Goal: Information Seeking & Learning: Learn about a topic

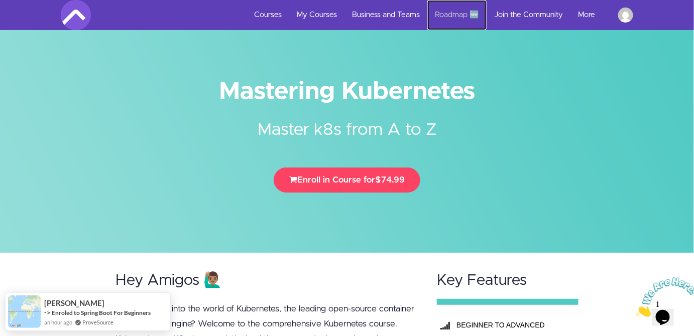
click at [448, 14] on link "Roadmap 🆕" at bounding box center [456, 15] width 59 height 30
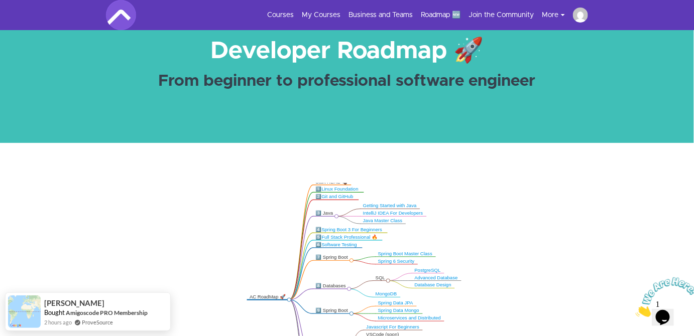
click at [319, 209] on icon ".markmap{font:300 16px/20px sans-serif}.markmap-link{fill:none}.markmap-node>ci…" at bounding box center [347, 284] width 694 height 202
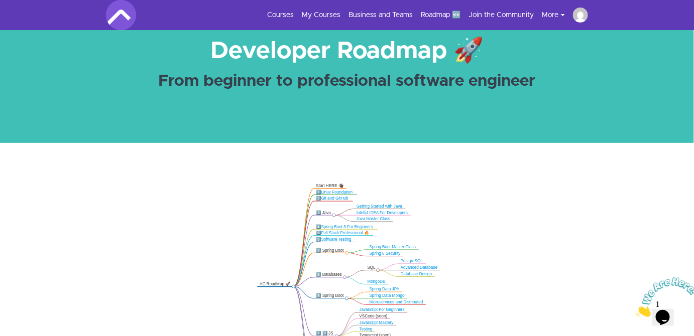
drag, startPoint x: 305, startPoint y: 153, endPoint x: 300, endPoint y: 106, distance: 46.5
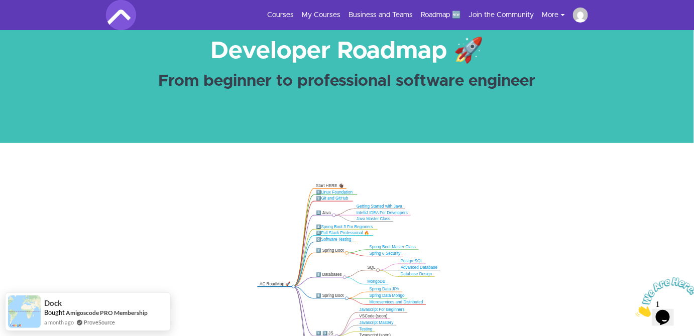
click at [294, 115] on section "Amigoscode Developer Roadmap 🚀 From beginner to professional software engineer" at bounding box center [347, 55] width 694 height 176
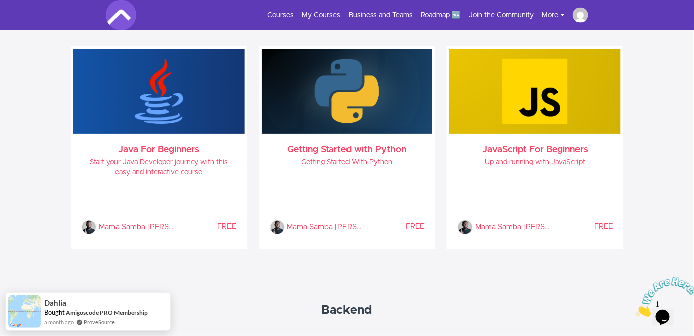
scroll to position [472, 0]
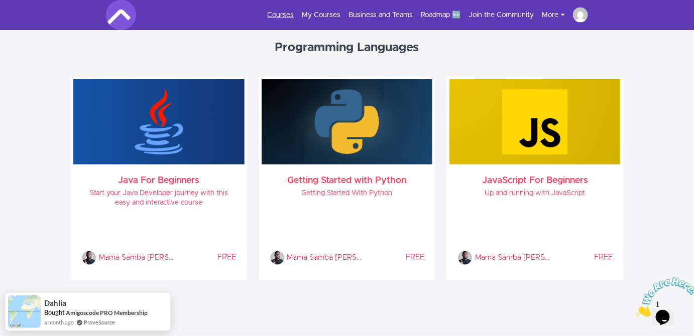
click at [282, 12] on link "Courses" at bounding box center [280, 15] width 27 height 10
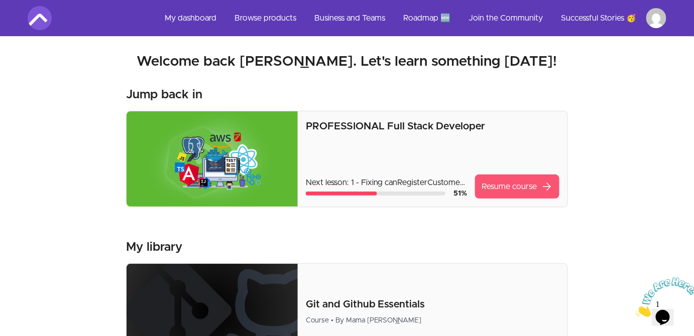
click at [495, 184] on link "Resume course arrow_forward" at bounding box center [517, 187] width 84 height 24
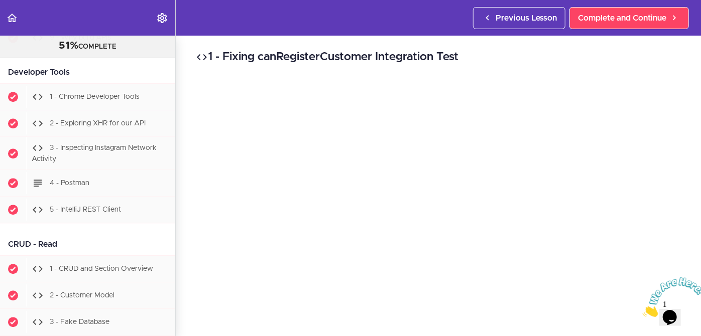
scroll to position [2089, 0]
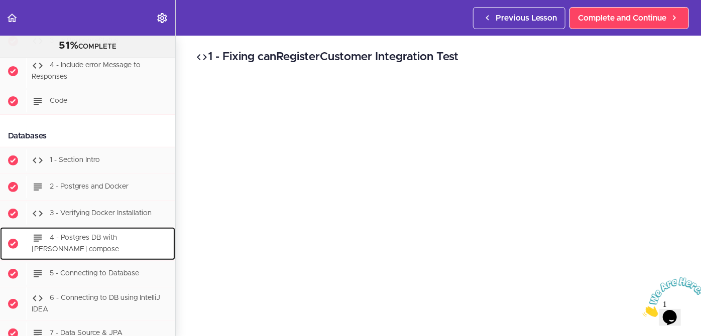
click at [97, 234] on span "4 - Postgres DB with Docker compose" at bounding box center [75, 243] width 87 height 19
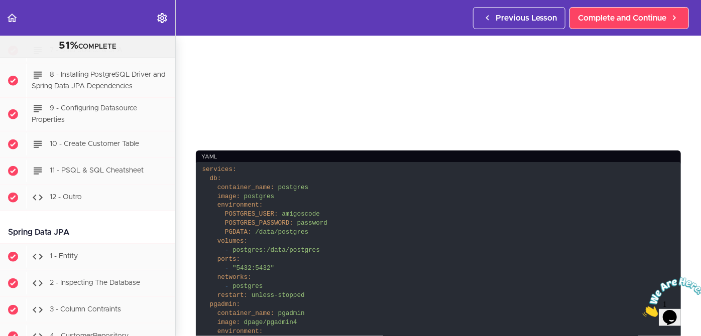
scroll to position [218, 0]
